Goal: Task Accomplishment & Management: Complete application form

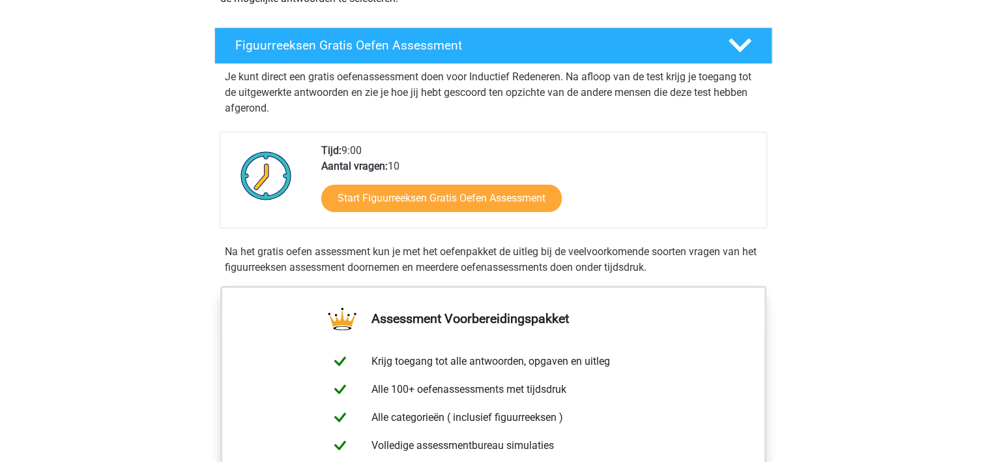
scroll to position [196, 0]
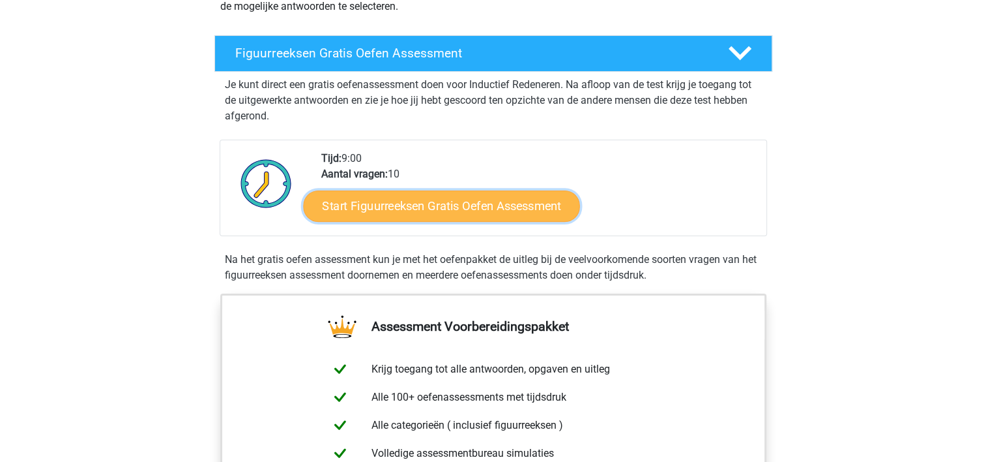
click at [415, 204] on link "Start Figuurreeksen Gratis Oefen Assessment" at bounding box center [441, 205] width 276 height 31
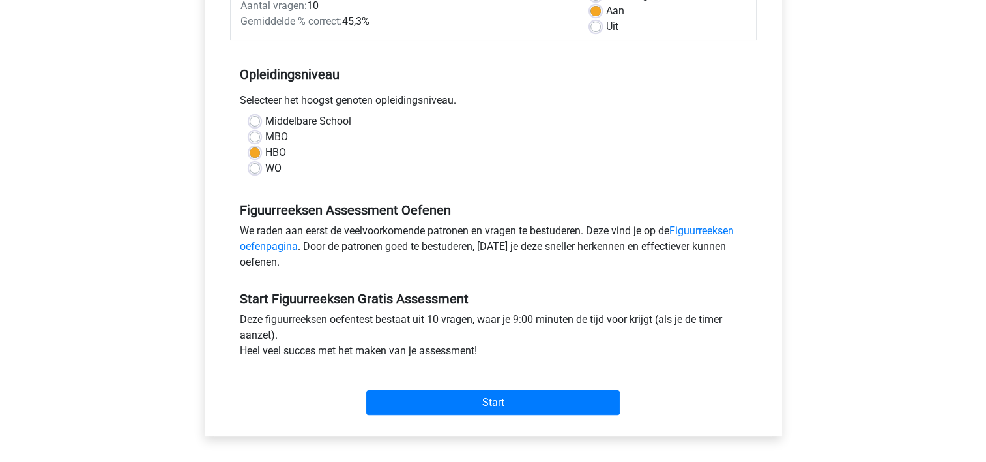
scroll to position [326, 0]
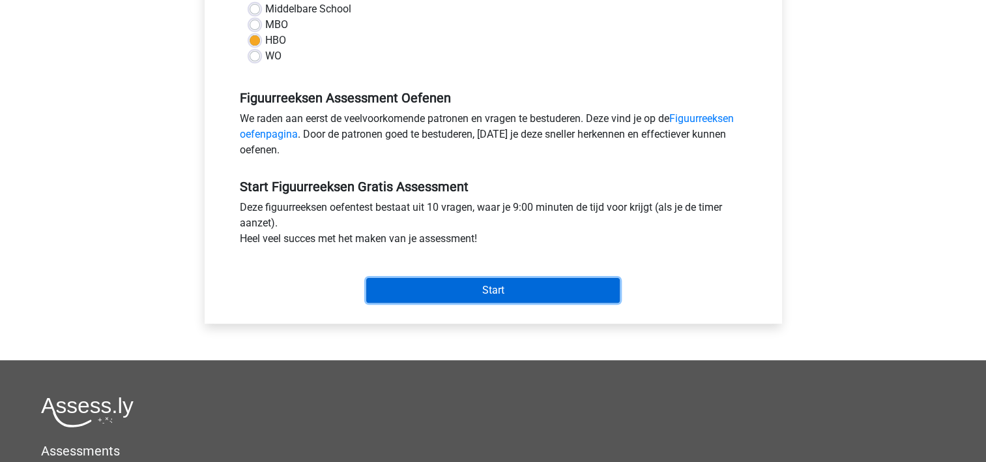
click at [503, 285] on input "Start" at bounding box center [493, 290] width 254 height 25
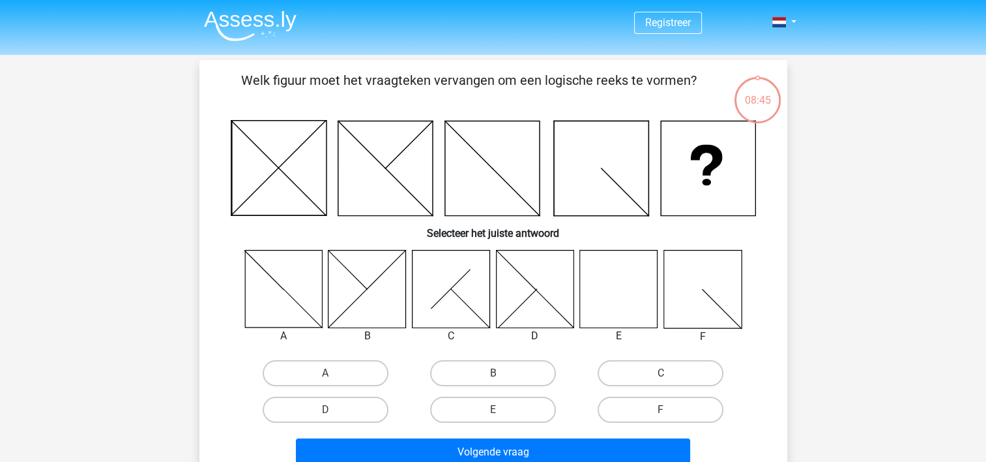
click at [642, 284] on icon at bounding box center [619, 289] width 78 height 78
click at [511, 409] on label "E" at bounding box center [493, 409] width 126 height 26
click at [501, 409] on input "E" at bounding box center [497, 413] width 8 height 8
radio input "true"
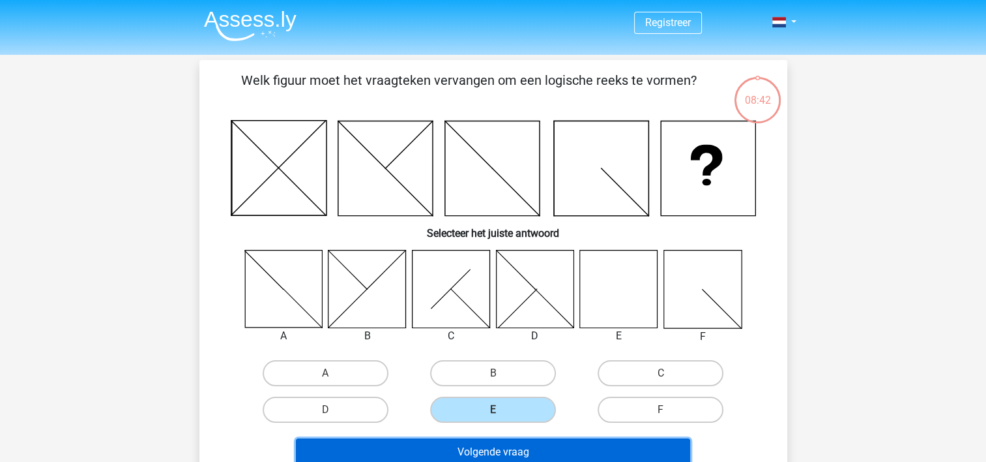
click at [564, 449] on button "Volgende vraag" at bounding box center [493, 451] width 394 height 27
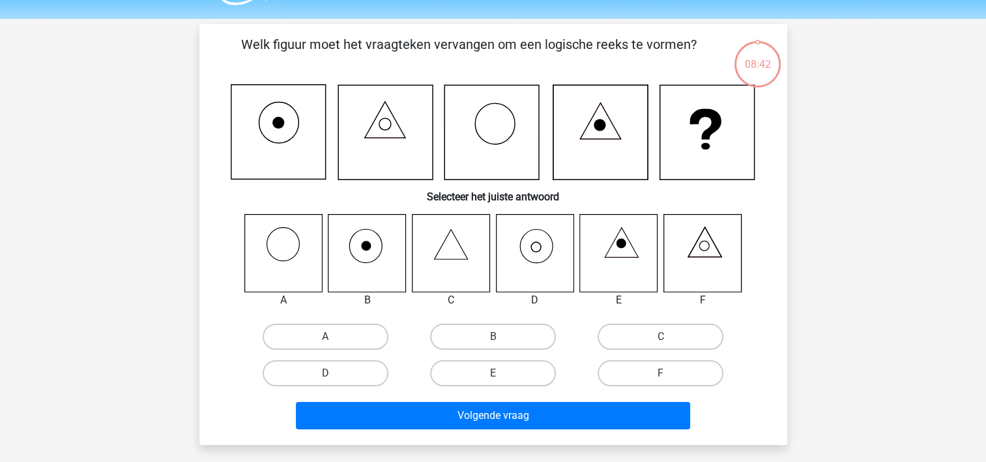
scroll to position [60, 0]
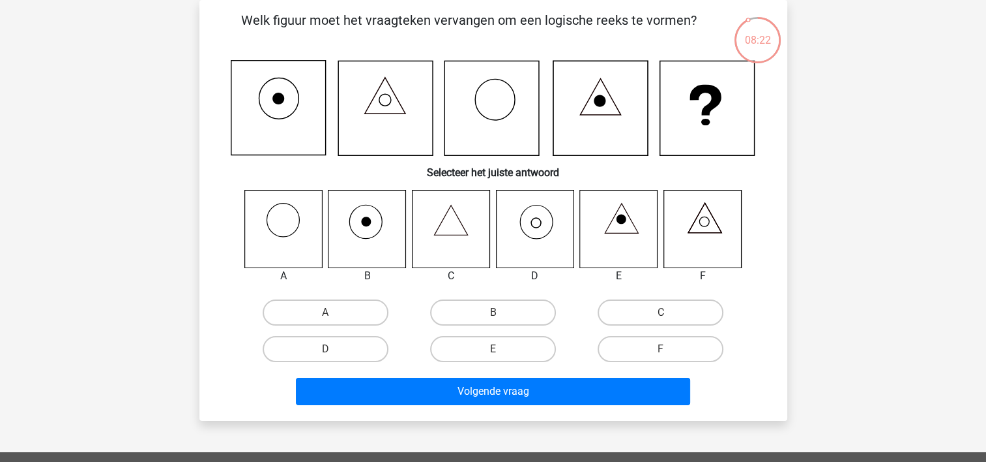
click at [537, 222] on icon at bounding box center [535, 229] width 78 height 78
click at [323, 347] on label "D" at bounding box center [326, 349] width 126 height 26
click at [325, 349] on input "D" at bounding box center [329, 353] width 8 height 8
radio input "true"
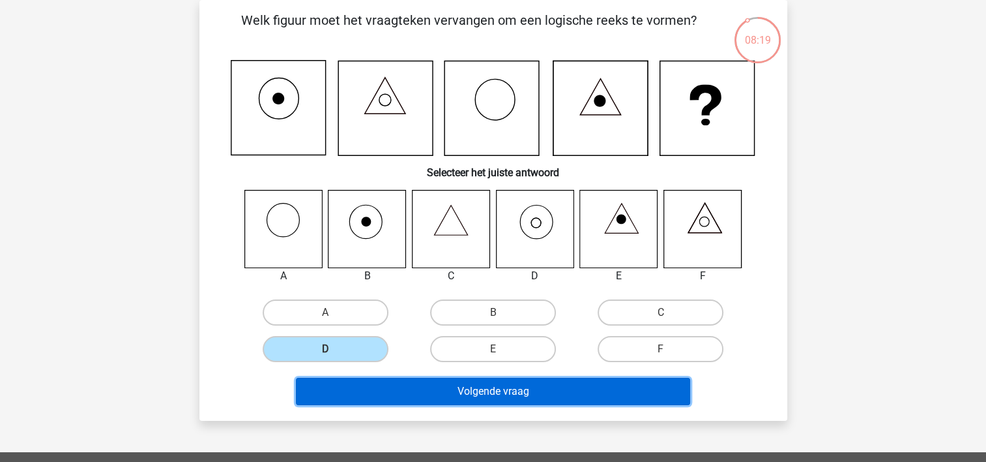
click at [487, 389] on button "Volgende vraag" at bounding box center [493, 390] width 394 height 27
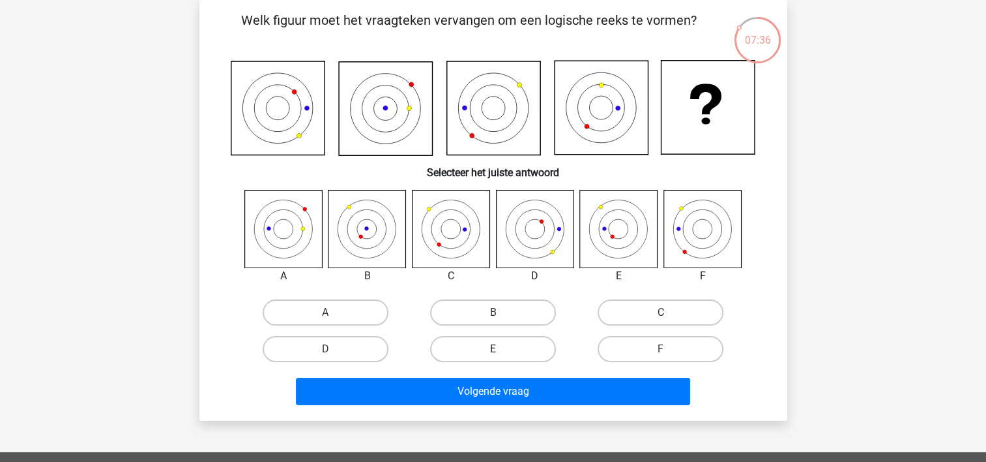
click at [498, 344] on label "E" at bounding box center [493, 349] width 126 height 26
click at [498, 349] on input "E" at bounding box center [497, 353] width 8 height 8
radio input "true"
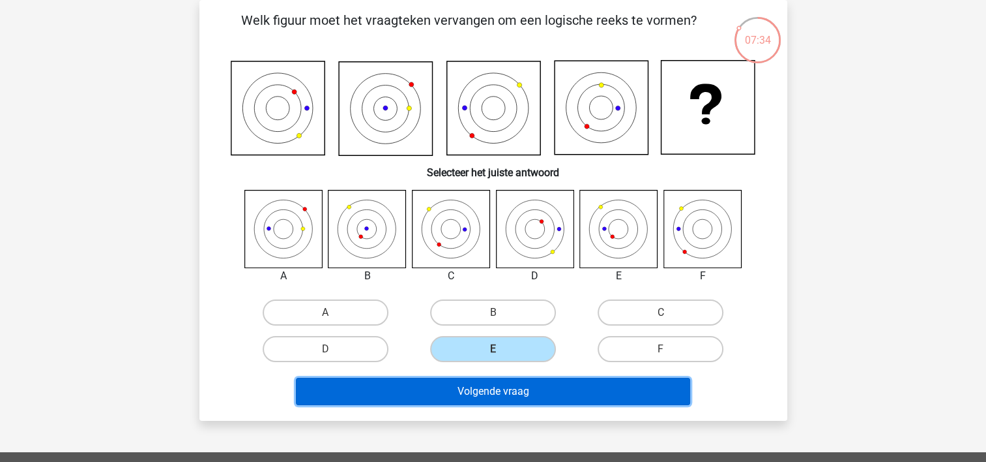
click at [532, 389] on button "Volgende vraag" at bounding box center [493, 390] width 394 height 27
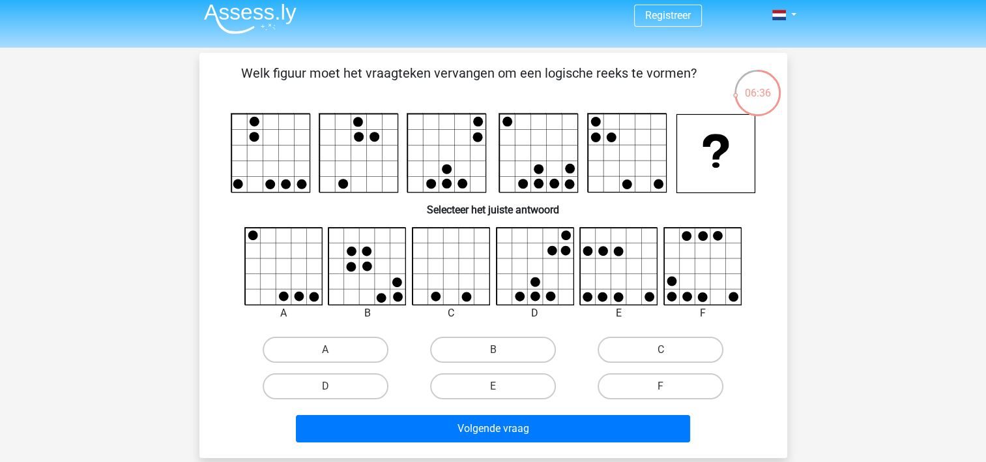
scroll to position [0, 0]
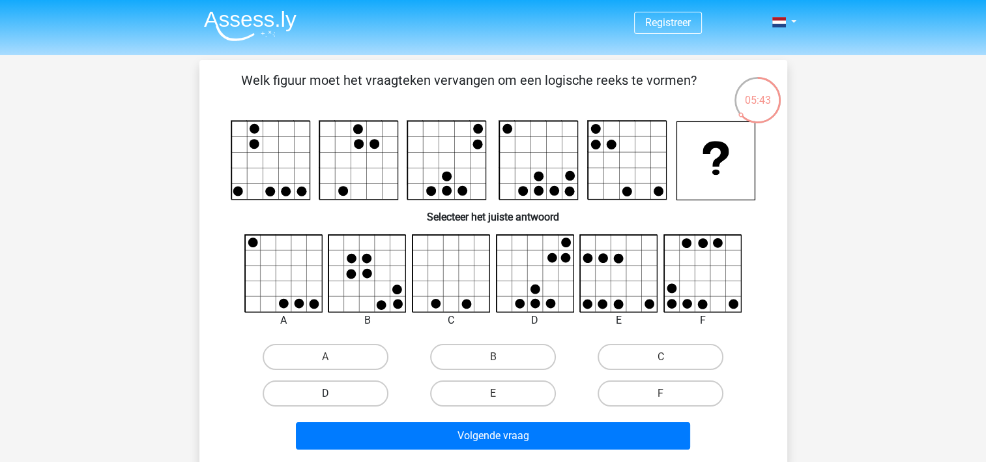
drag, startPoint x: 355, startPoint y: 391, endPoint x: 368, endPoint y: 402, distance: 16.7
click at [358, 391] on label "D" at bounding box center [326, 393] width 126 height 26
click at [334, 393] on input "D" at bounding box center [329, 397] width 8 height 8
radio input "true"
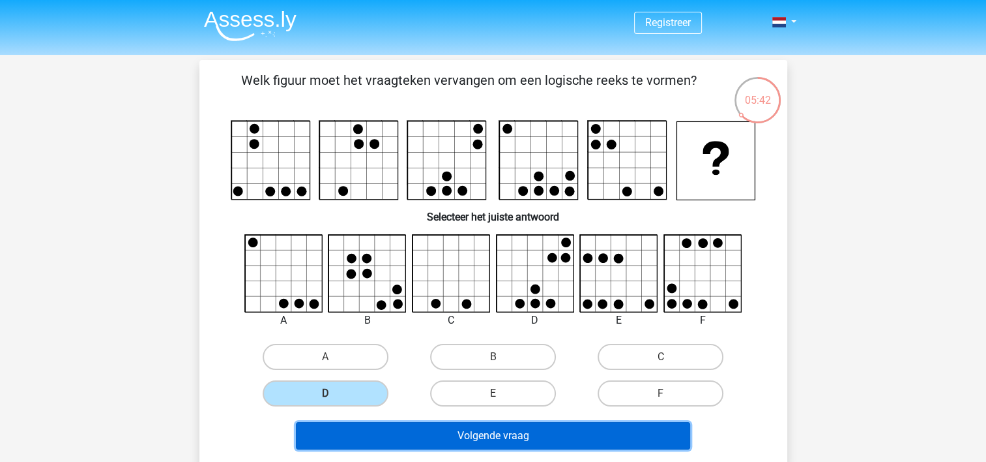
click at [464, 430] on button "Volgende vraag" at bounding box center [493, 435] width 394 height 27
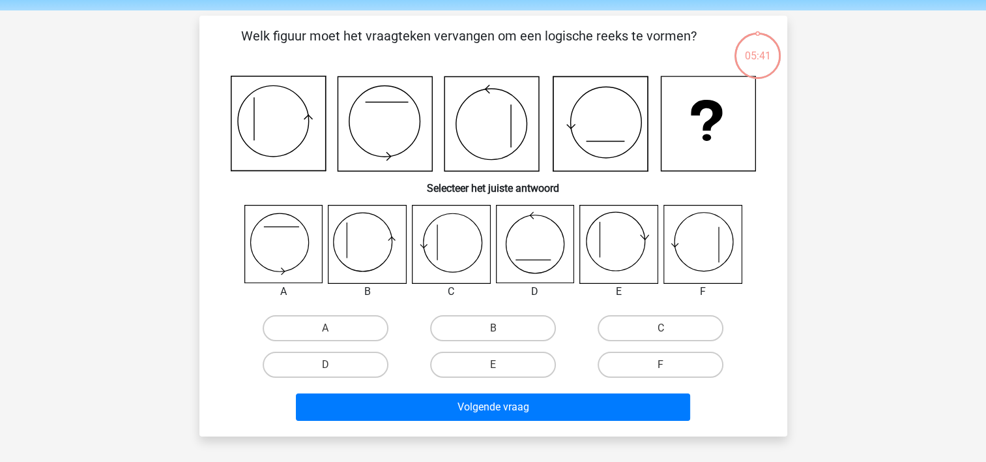
scroll to position [60, 0]
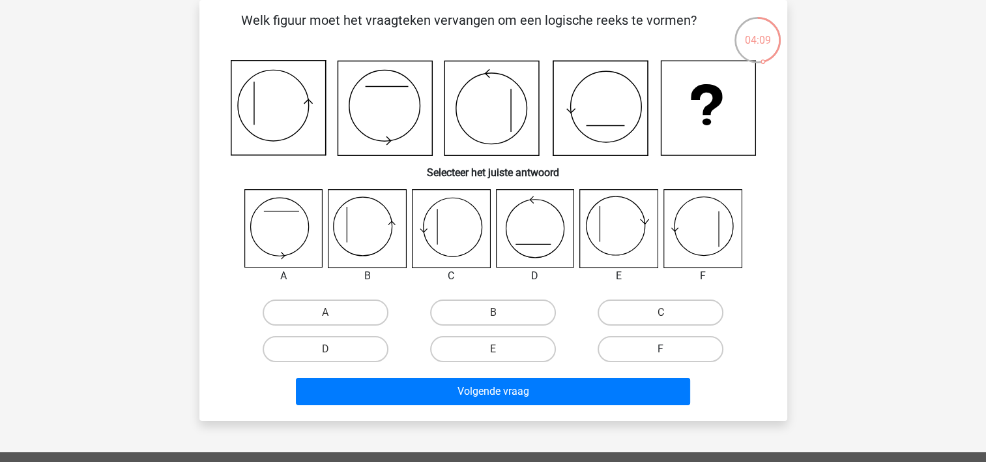
click at [655, 347] on label "F" at bounding box center [661, 349] width 126 height 26
click at [661, 349] on input "F" at bounding box center [665, 353] width 8 height 8
radio input "true"
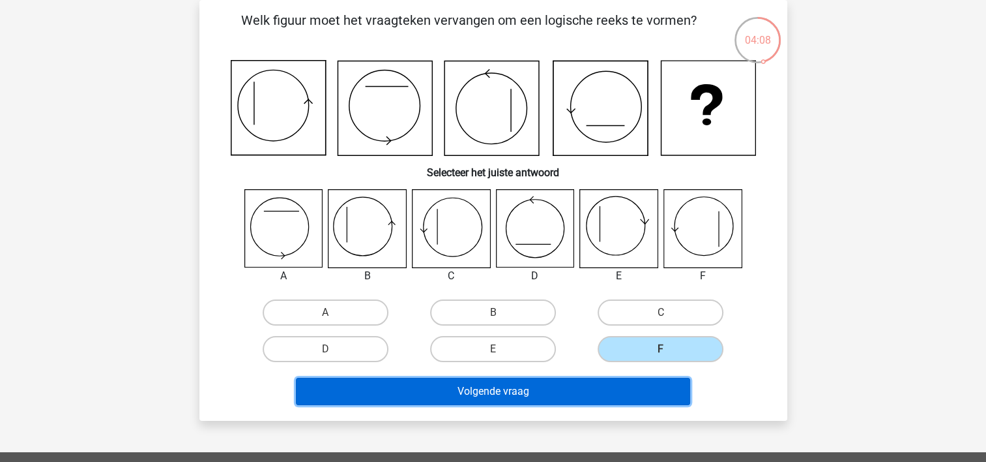
click at [592, 391] on button "Volgende vraag" at bounding box center [493, 390] width 394 height 27
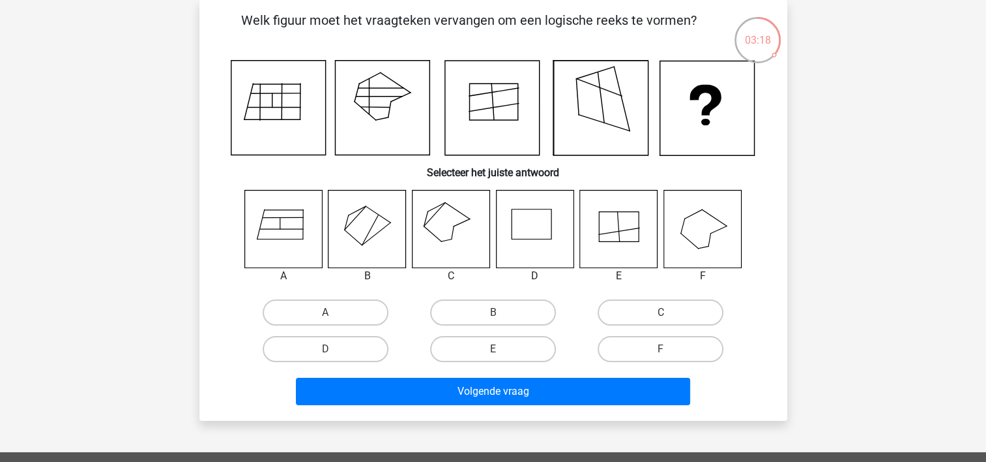
click at [326, 317] on input "A" at bounding box center [329, 316] width 8 height 8
radio input "true"
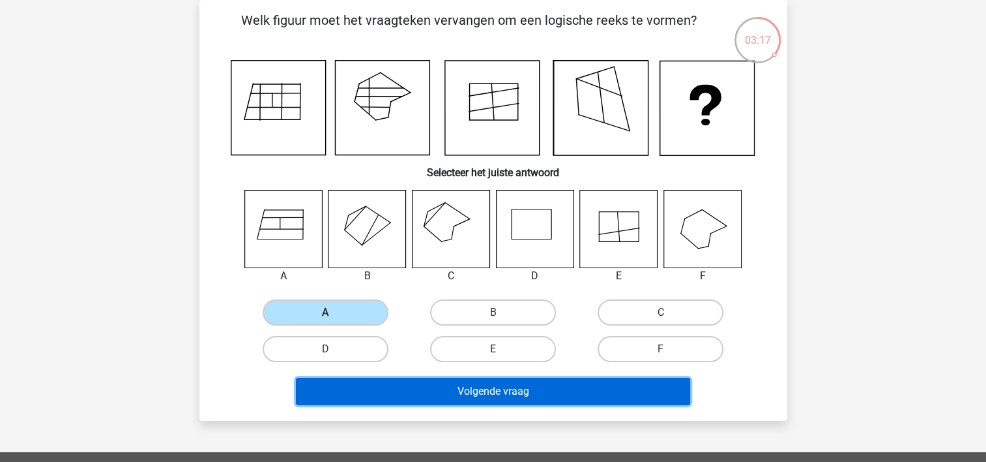
click at [491, 385] on button "Volgende vraag" at bounding box center [493, 390] width 394 height 27
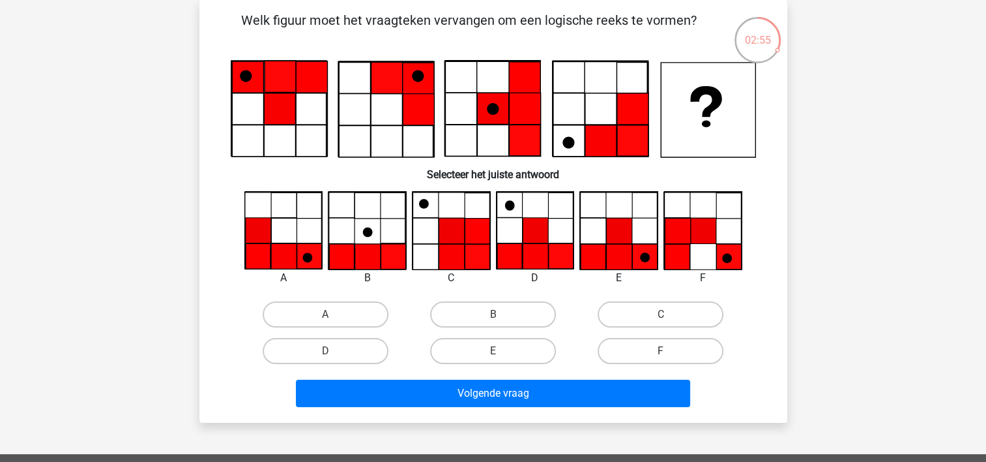
click at [540, 247] on icon at bounding box center [535, 256] width 25 height 25
click at [318, 344] on label "D" at bounding box center [326, 351] width 126 height 26
click at [325, 351] on input "D" at bounding box center [329, 355] width 8 height 8
radio input "true"
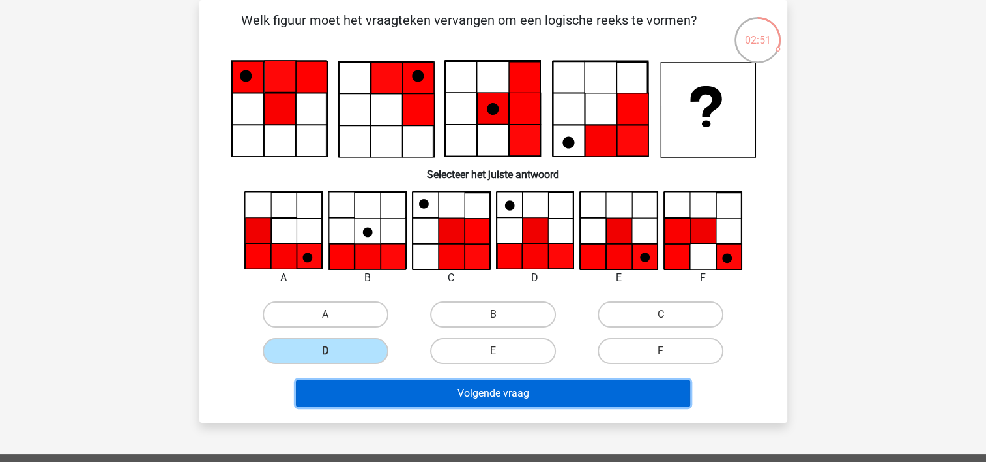
click at [477, 389] on button "Volgende vraag" at bounding box center [493, 392] width 394 height 27
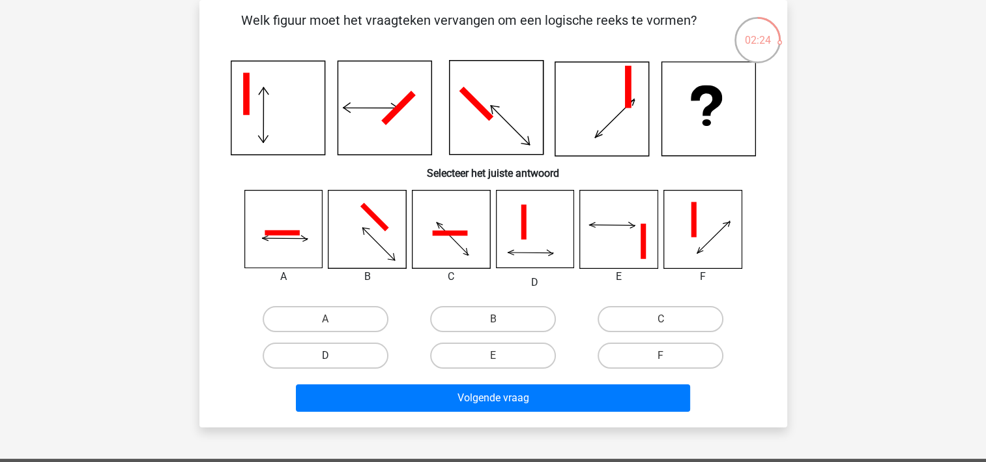
click at [340, 355] on label "D" at bounding box center [326, 355] width 126 height 26
click at [334, 355] on input "D" at bounding box center [329, 359] width 8 height 8
radio input "true"
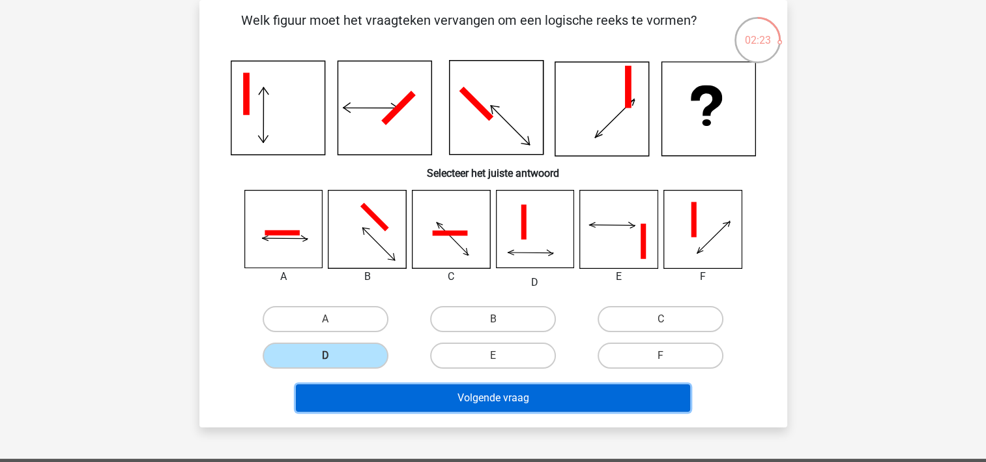
click at [519, 395] on button "Volgende vraag" at bounding box center [493, 397] width 394 height 27
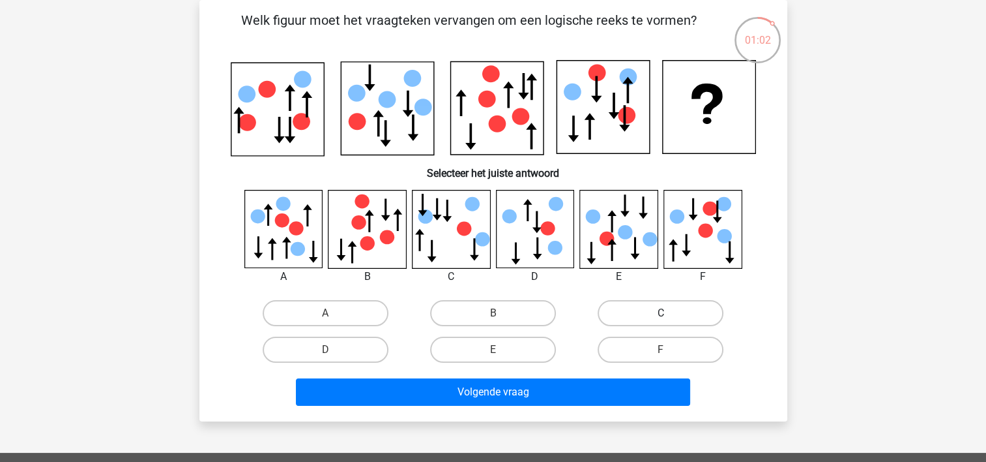
click at [694, 310] on label "C" at bounding box center [661, 313] width 126 height 26
click at [670, 313] on input "C" at bounding box center [665, 317] width 8 height 8
radio input "true"
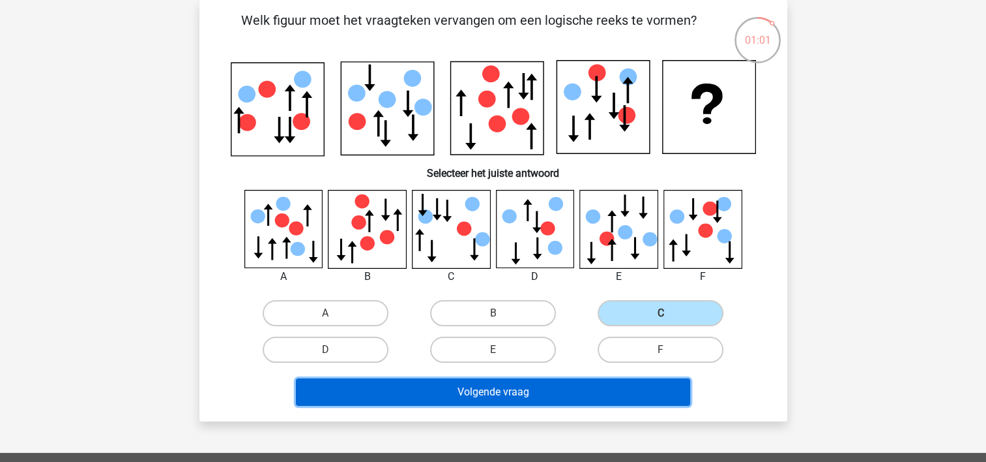
click at [585, 392] on button "Volgende vraag" at bounding box center [493, 391] width 394 height 27
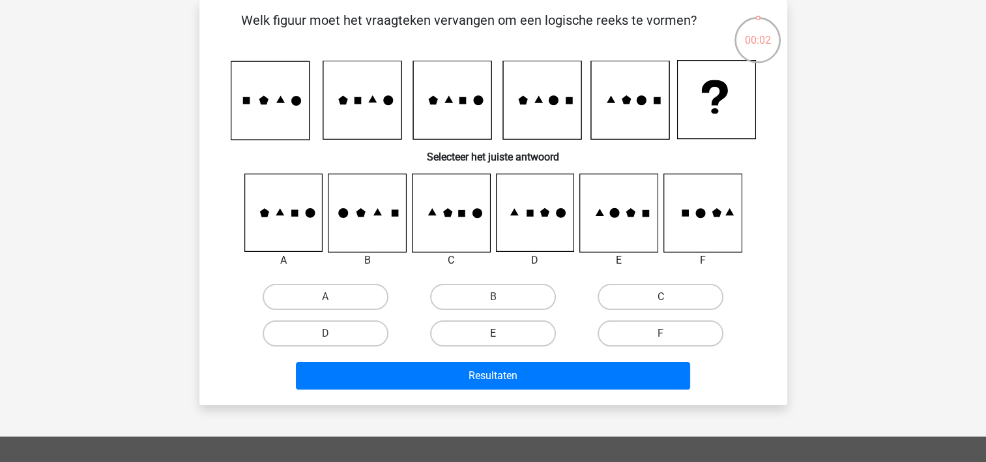
click at [466, 332] on label "E" at bounding box center [493, 333] width 126 height 26
click at [493, 333] on input "E" at bounding box center [497, 337] width 8 height 8
radio input "true"
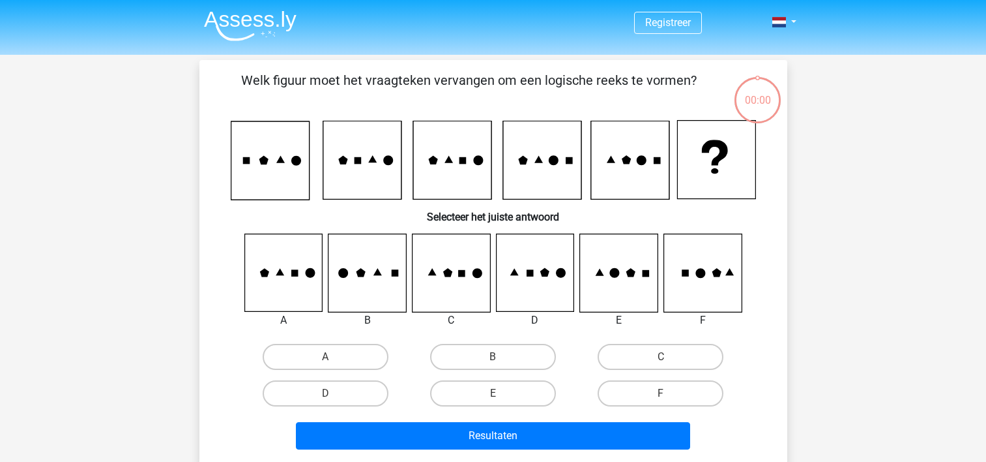
scroll to position [60, 0]
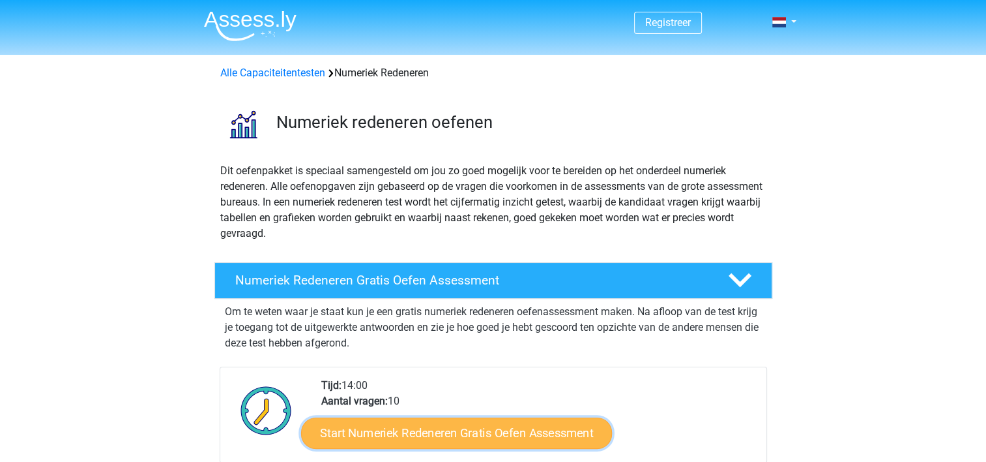
click at [475, 426] on link "Start Numeriek Redeneren Gratis Oefen Assessment" at bounding box center [456, 432] width 311 height 31
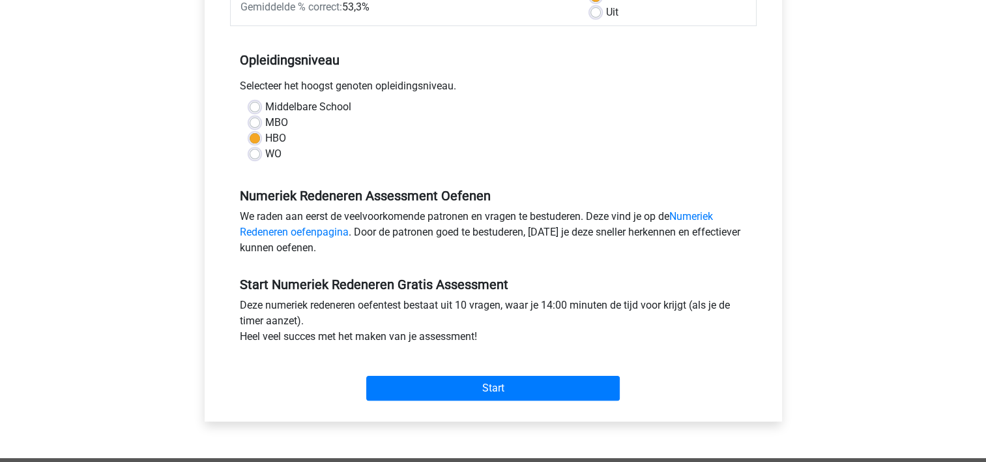
scroll to position [261, 0]
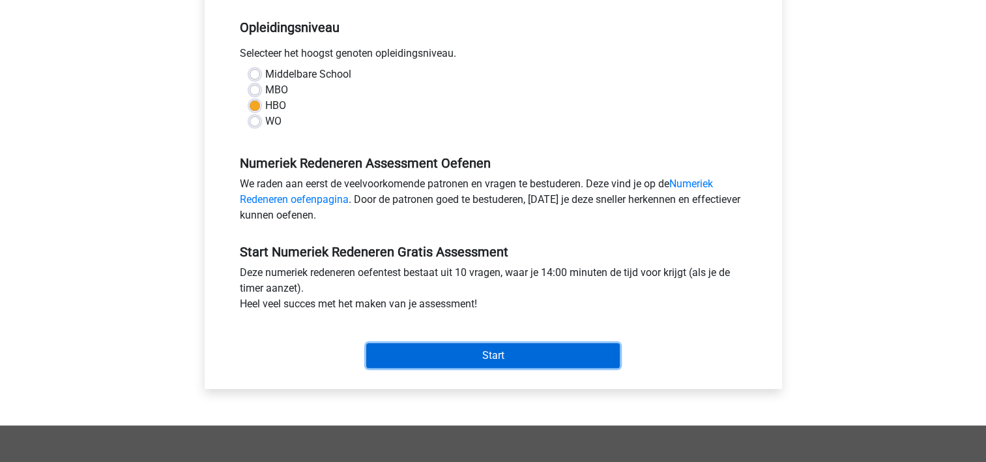
click at [496, 351] on input "Start" at bounding box center [493, 355] width 254 height 25
